Goal: Task Accomplishment & Management: Use online tool/utility

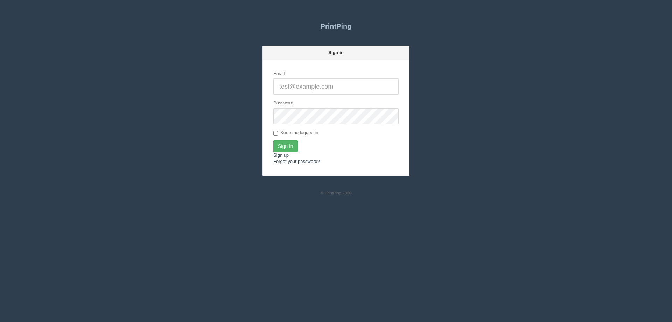
type input "[EMAIL_ADDRESS][DOMAIN_NAME]"
click at [295, 145] on input "Sign In" at bounding box center [285, 146] width 25 height 12
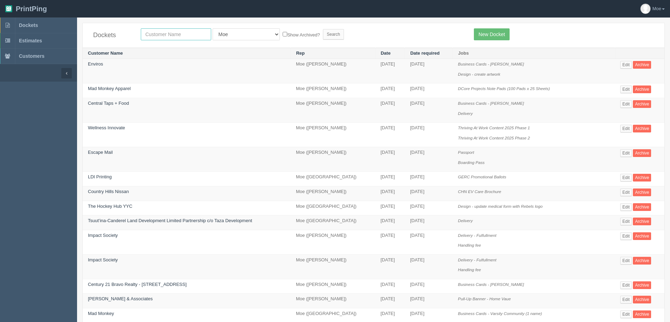
click at [187, 35] on input "text" at bounding box center [176, 34] width 70 height 12
type input "srp"
click at [323, 34] on input "Search" at bounding box center [333, 34] width 21 height 11
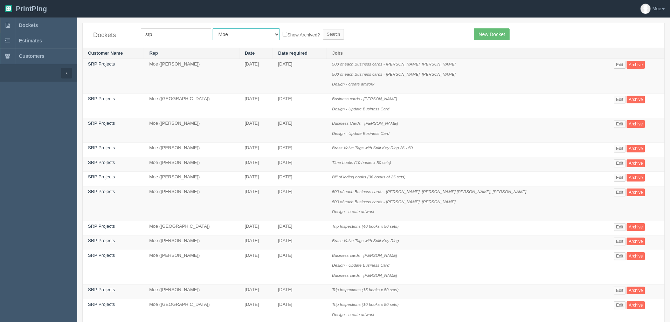
click at [219, 36] on select "All Users [PERSON_NAME] Test 1 [PERSON_NAME] [PERSON_NAME] [PERSON_NAME] France…" at bounding box center [245, 34] width 67 height 12
select select
click at [212, 28] on select "All Users Ali Ali Test 1 Aly Amy Ankit Arif Brandon Dan France Greg Jim Mark Ma…" at bounding box center [245, 34] width 67 height 12
click at [323, 34] on input "Search" at bounding box center [333, 34] width 21 height 11
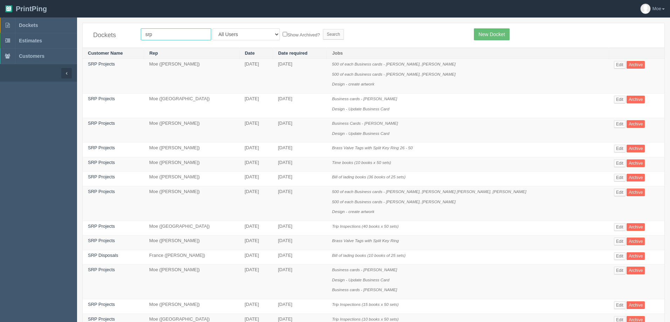
drag, startPoint x: 159, startPoint y: 33, endPoint x: 100, endPoint y: 31, distance: 58.1
click at [102, 31] on div "Dockets srp All Users Ali Ali Test 1 Aly Amy Ankit Arif Brandon Dan France Greg…" at bounding box center [373, 35] width 581 height 25
type input "popeyes"
click at [323, 32] on input "Search" at bounding box center [333, 34] width 21 height 11
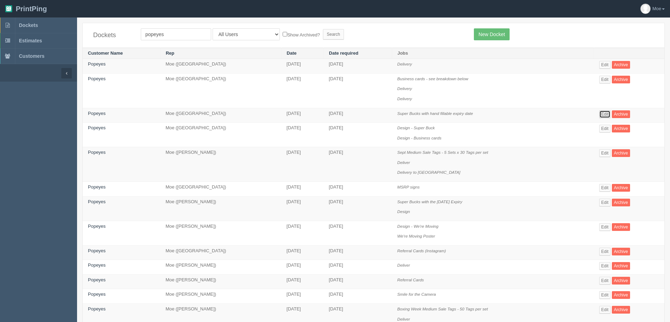
click at [606, 114] on link "Edit" at bounding box center [605, 114] width 12 height 8
click at [608, 116] on link "Edit" at bounding box center [605, 114] width 12 height 8
